Goal: Find specific page/section: Find specific page/section

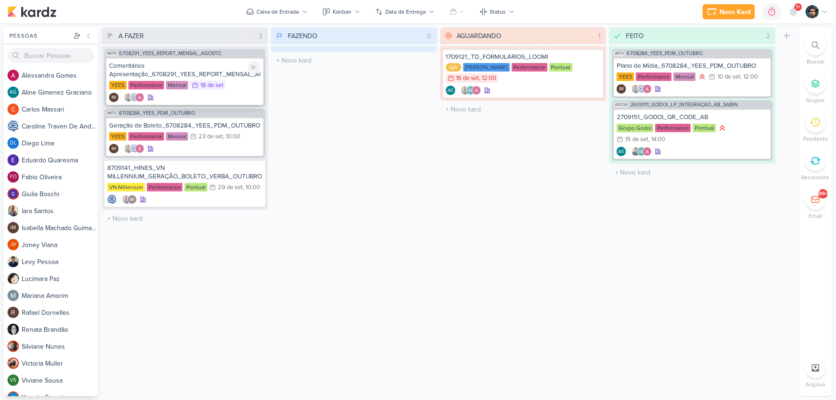
click at [215, 66] on div "Comentários Apresentação_6708291_YEES_REPORT_MENSAL_AGOSTO" at bounding box center [185, 70] width 152 height 17
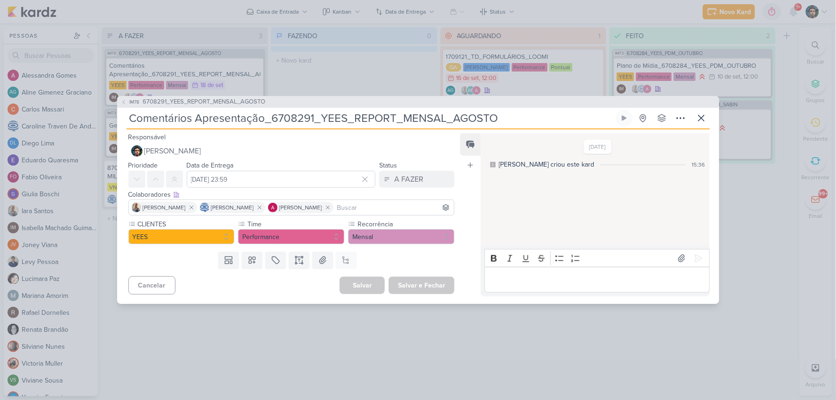
click at [520, 274] on p "Editor editing area: main" at bounding box center [597, 279] width 215 height 11
click at [709, 226] on div "[DATE] [PERSON_NAME] criou este kard 15:36 HOJE Feito 11:22" at bounding box center [595, 214] width 229 height 163
click at [610, 242] on div "Um ou mais anexos excederam o limite de 10 MB Rich Text Editor Bold Italic Unde…" at bounding box center [595, 265] width 229 height 63
click at [540, 279] on p "Editor editing area: main" at bounding box center [597, 279] width 215 height 11
click at [694, 254] on icon at bounding box center [698, 258] width 9 height 9
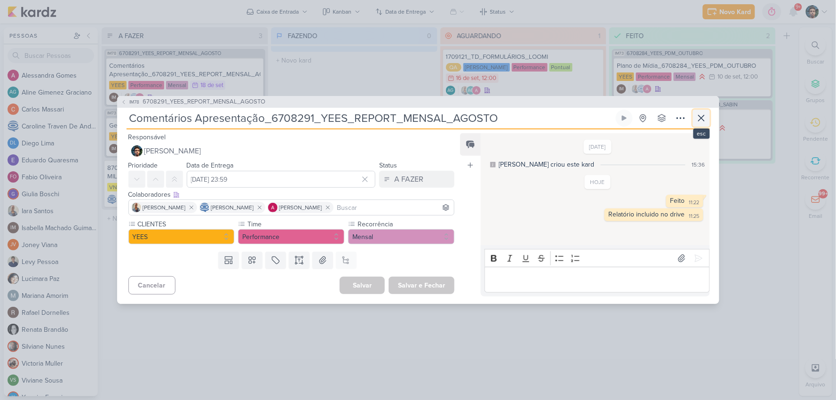
click at [703, 124] on icon at bounding box center [701, 117] width 11 height 11
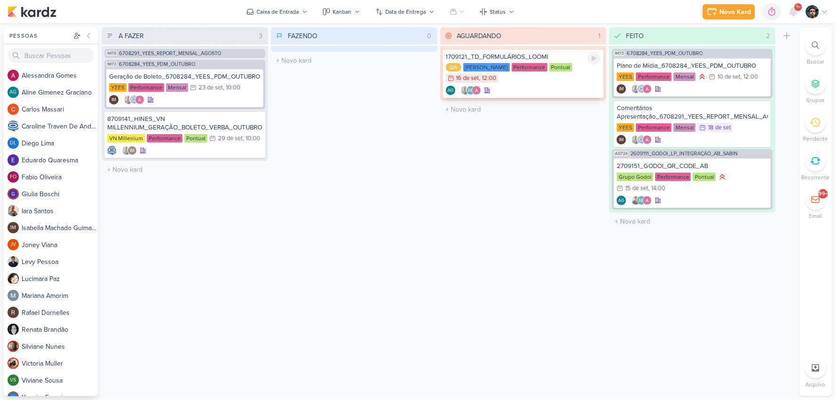
click at [551, 80] on div "QA [PERSON_NAME] Performance Pontual 16/9 [DATE] 12:00" at bounding box center [523, 73] width 155 height 21
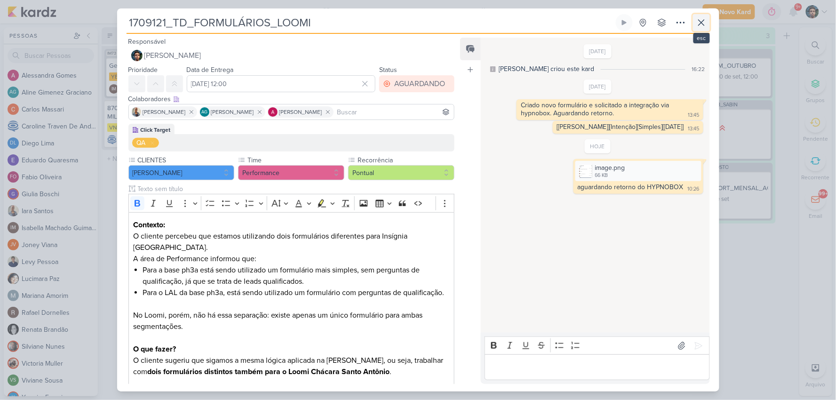
click at [704, 27] on icon at bounding box center [701, 22] width 11 height 11
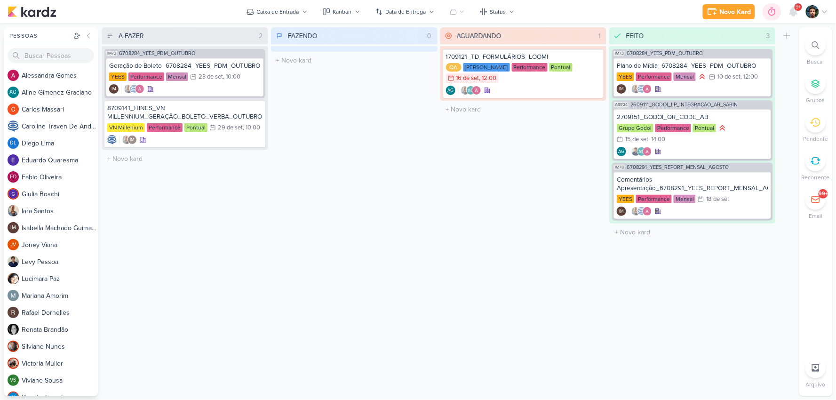
click at [776, 8] on icon at bounding box center [772, 11] width 9 height 9
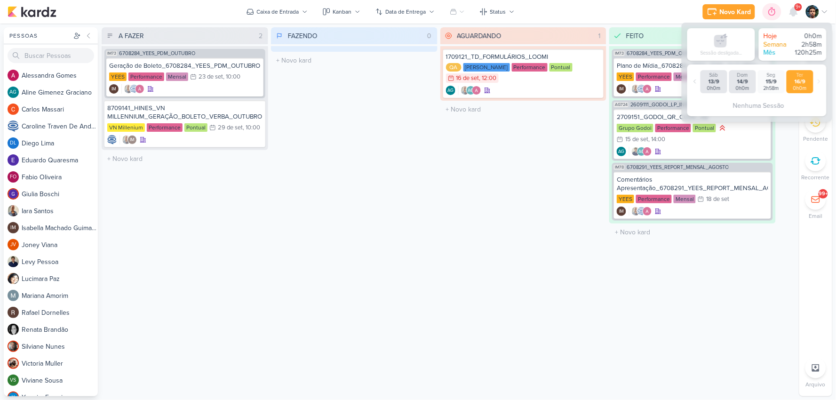
click at [776, 10] on icon at bounding box center [772, 11] width 9 height 9
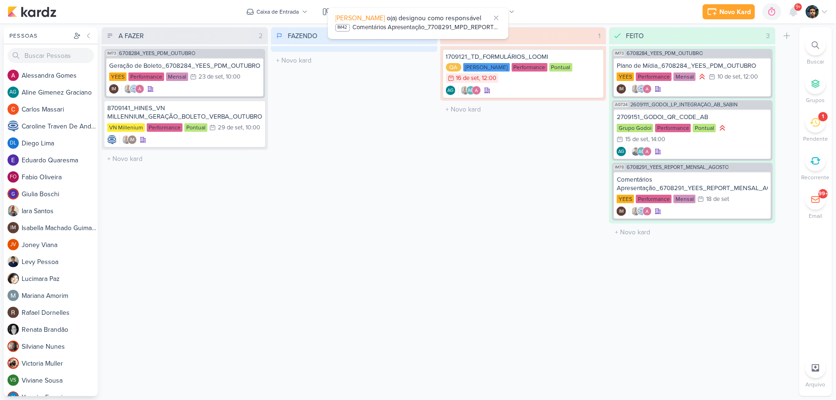
click at [816, 135] on p "Pendente" at bounding box center [816, 139] width 25 height 8
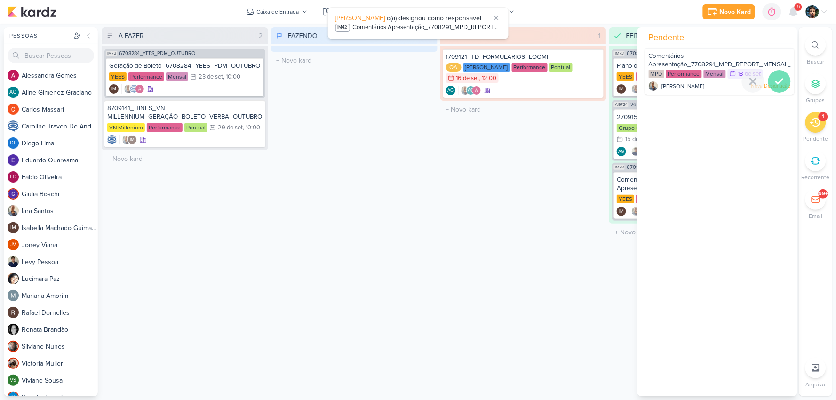
click at [780, 86] on icon at bounding box center [779, 81] width 11 height 11
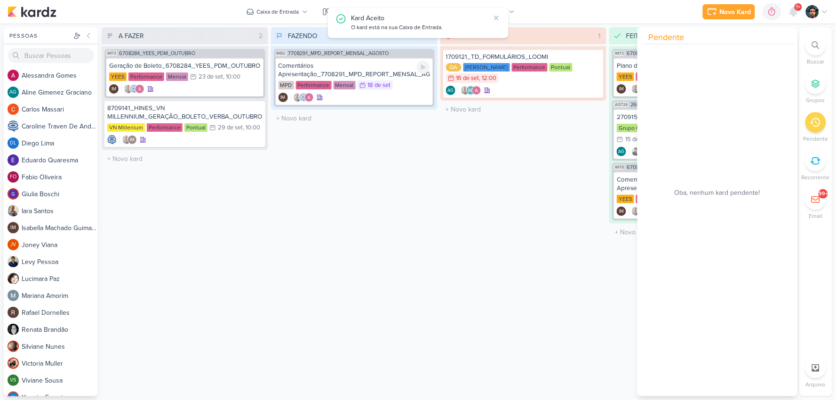
click at [422, 61] on div at bounding box center [423, 67] width 13 height 13
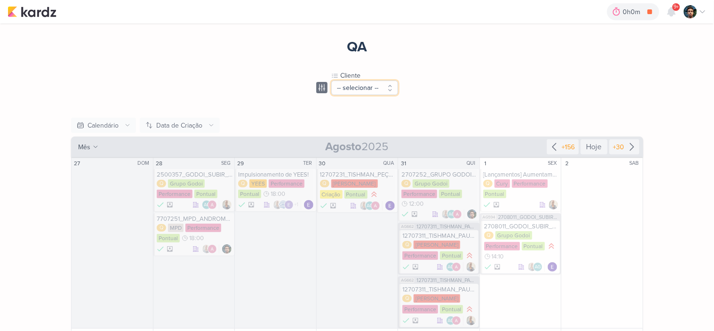
click at [384, 85] on button "-- selecionar --" at bounding box center [364, 87] width 67 height 15
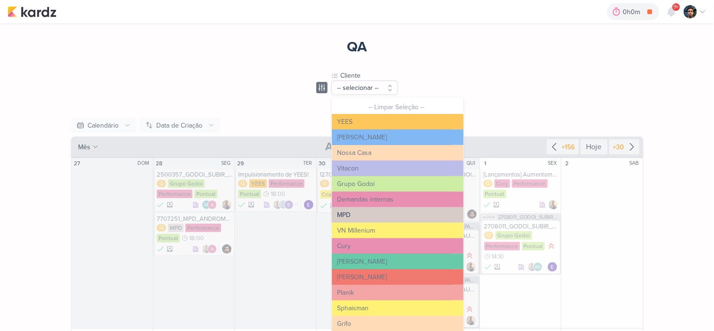
click at [355, 216] on button "MPD" at bounding box center [398, 215] width 132 height 16
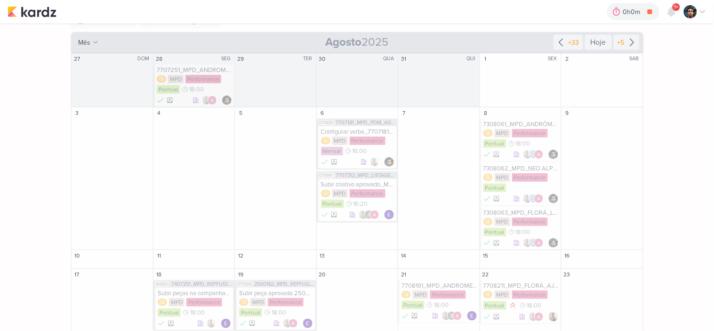
scroll to position [157, 0]
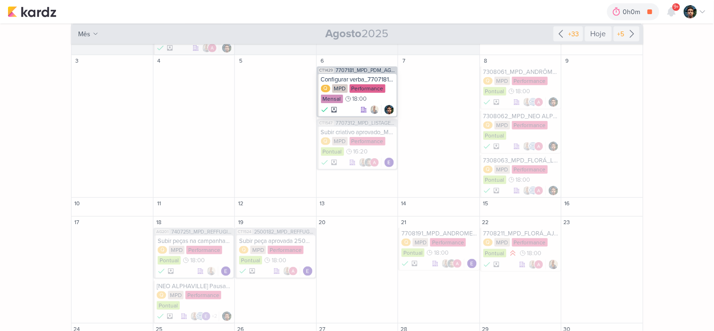
click at [356, 83] on div "Configurar verba_7707181_MPD_PDM_AGOSTO Q MPD Performance Mensal 18:00" at bounding box center [357, 95] width 79 height 42
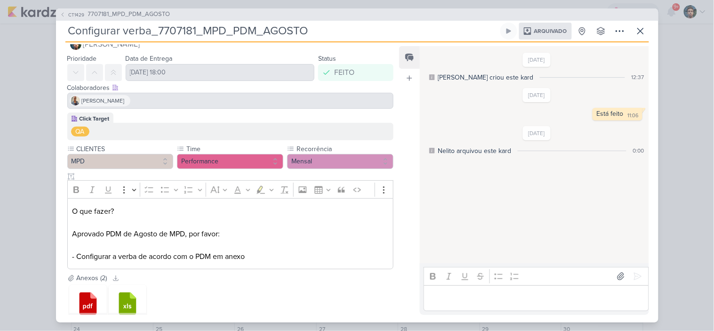
scroll to position [39, 0]
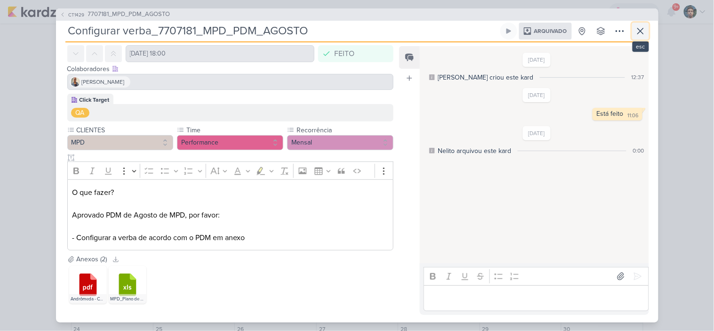
click at [640, 35] on icon at bounding box center [640, 30] width 11 height 11
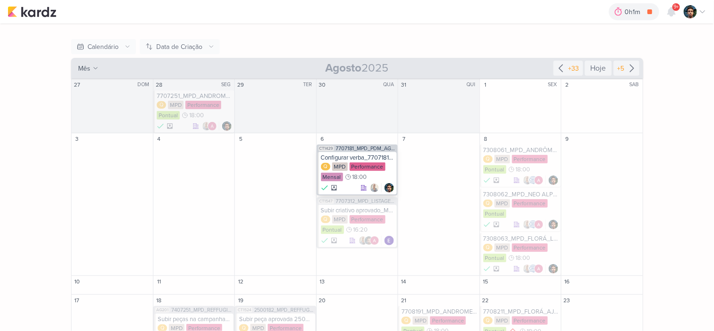
scroll to position [104, 0]
